Goal: Complete application form

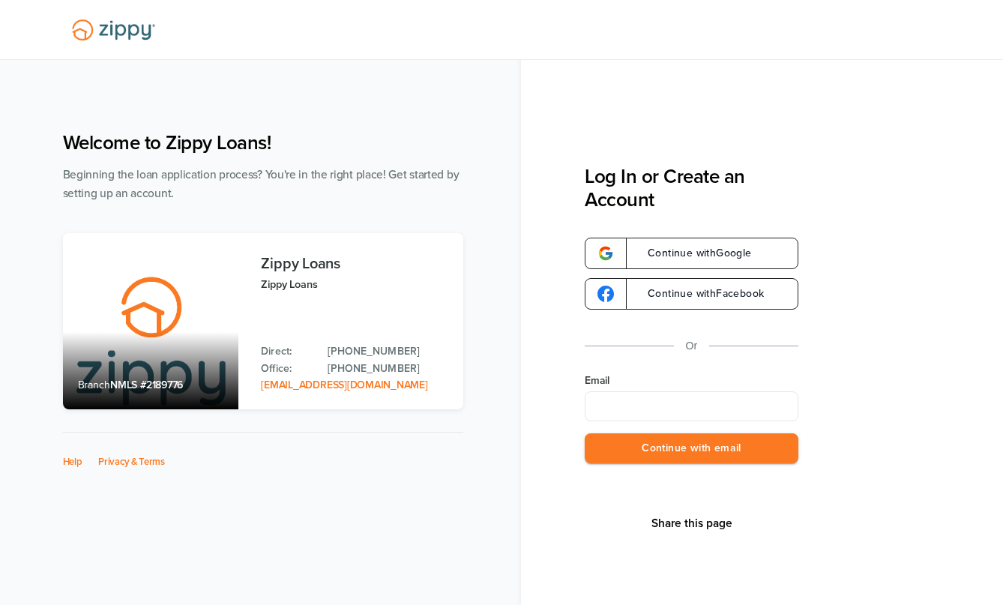
click at [610, 412] on input "Email" at bounding box center [692, 406] width 214 height 30
type input "**********"
click at [585, 433] on button "Continue with email" at bounding box center [692, 448] width 214 height 31
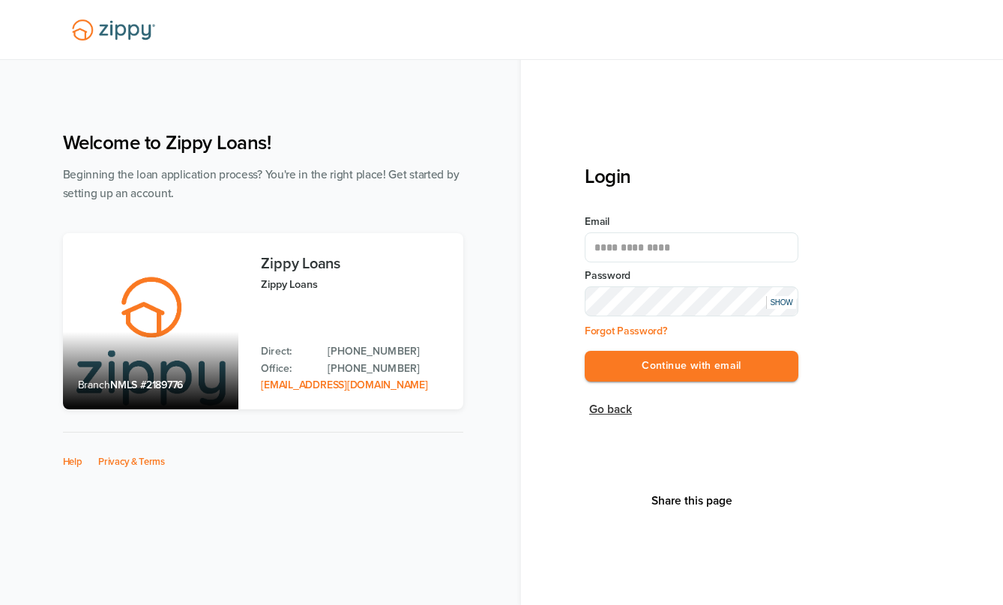
click at [585, 351] on button "Continue with email" at bounding box center [692, 366] width 214 height 31
